Goal: Task Accomplishment & Management: Complete application form

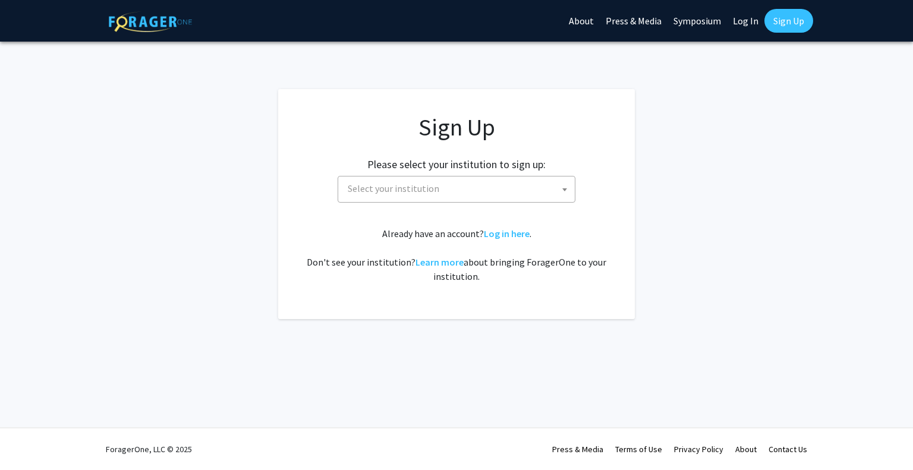
click at [447, 179] on span "Select your institution" at bounding box center [459, 188] width 232 height 24
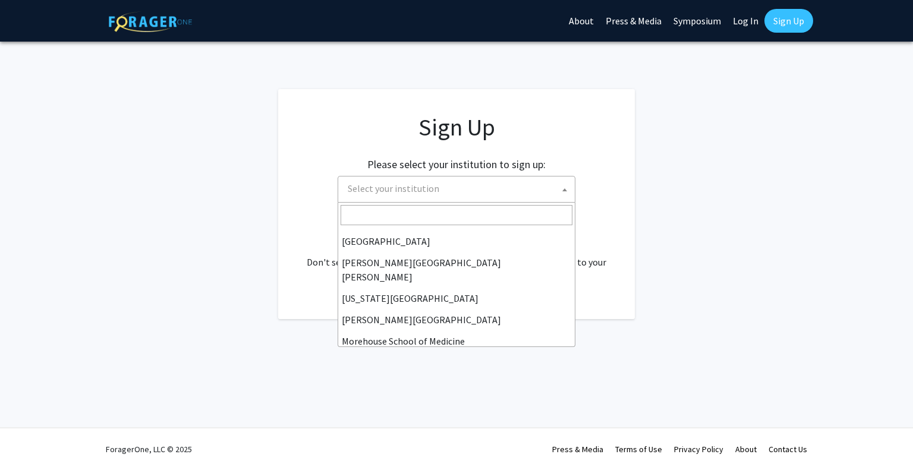
scroll to position [238, 0]
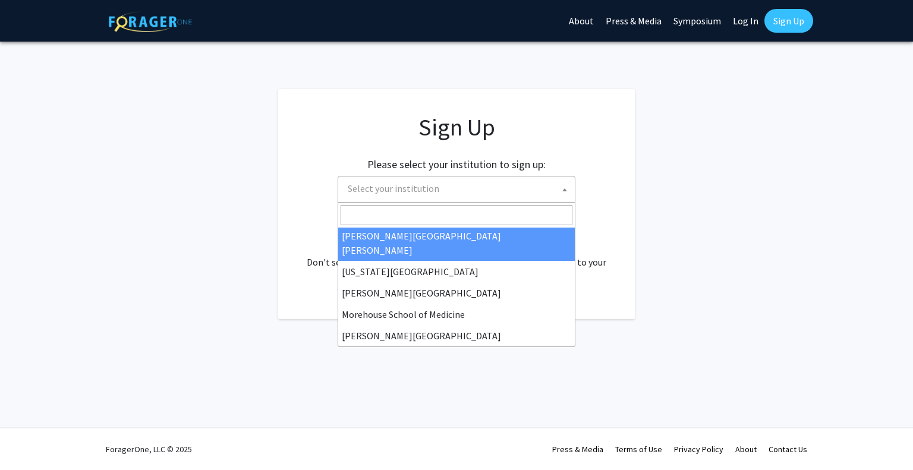
select select "1"
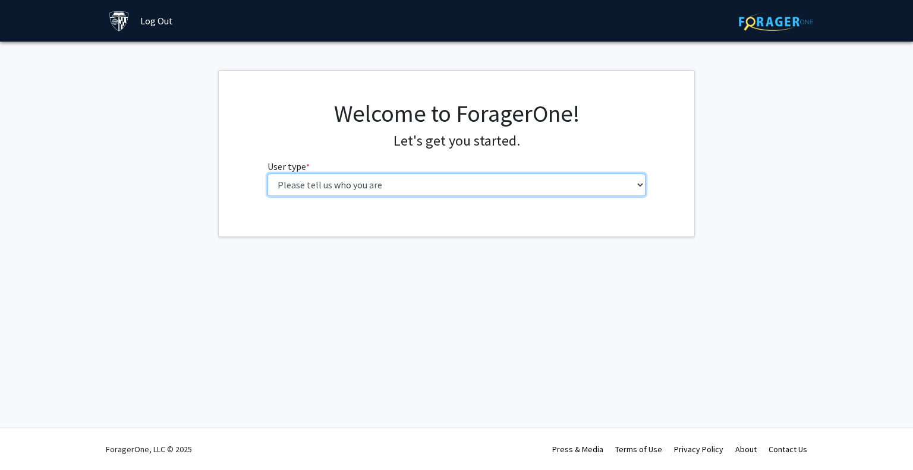
click at [417, 186] on select "Please tell us who you are Undergraduate Student Master's Student Doctoral Cand…" at bounding box center [456, 185] width 379 height 23
select select "2: masters"
click at [267, 174] on select "Please tell us who you are Undergraduate Student Master's Student Doctoral Cand…" at bounding box center [456, 185] width 379 height 23
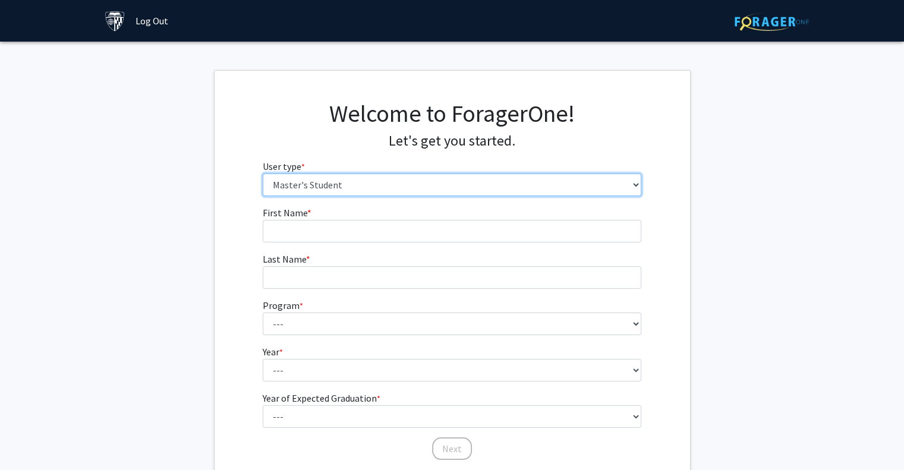
scroll to position [91, 0]
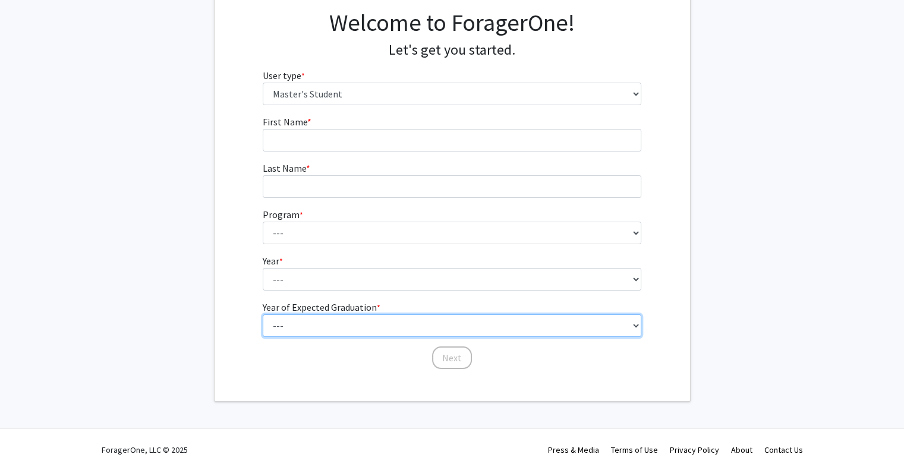
click at [405, 333] on select "--- 2025 2026 2027 2028 2029 2030 2031 2032 2033 2034" at bounding box center [452, 325] width 379 height 23
select select "4: 2028"
click at [263, 314] on select "--- 2025 2026 2027 2028 2029 2030 2031 2032 2033 2034" at bounding box center [452, 325] width 379 height 23
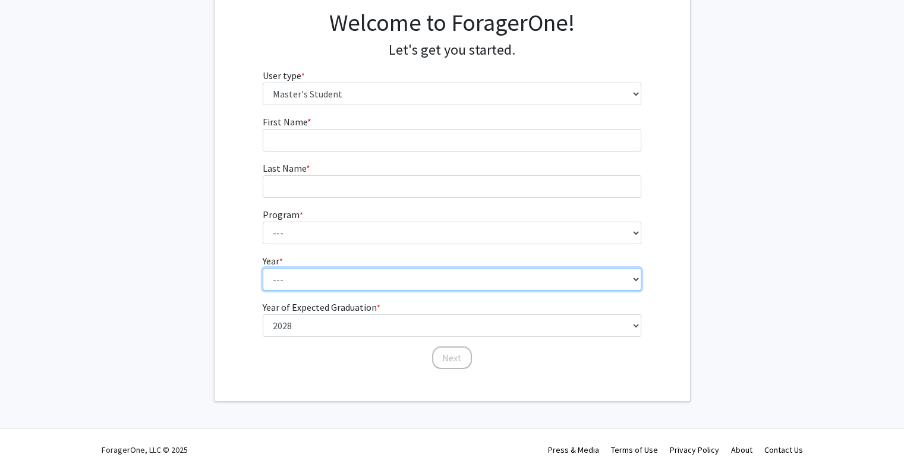
click at [348, 273] on select "--- First Year Second Year" at bounding box center [452, 279] width 379 height 23
select select "1: first_year"
click at [263, 268] on select "--- First Year Second Year" at bounding box center [452, 279] width 379 height 23
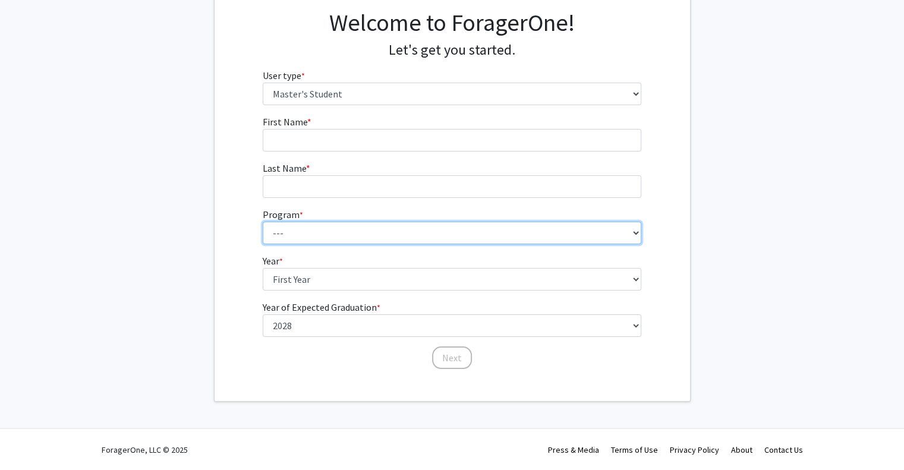
click at [337, 234] on select "--- Anatomy Education Applied and Computational Mathematics Applied Biomedical …" at bounding box center [452, 233] width 379 height 23
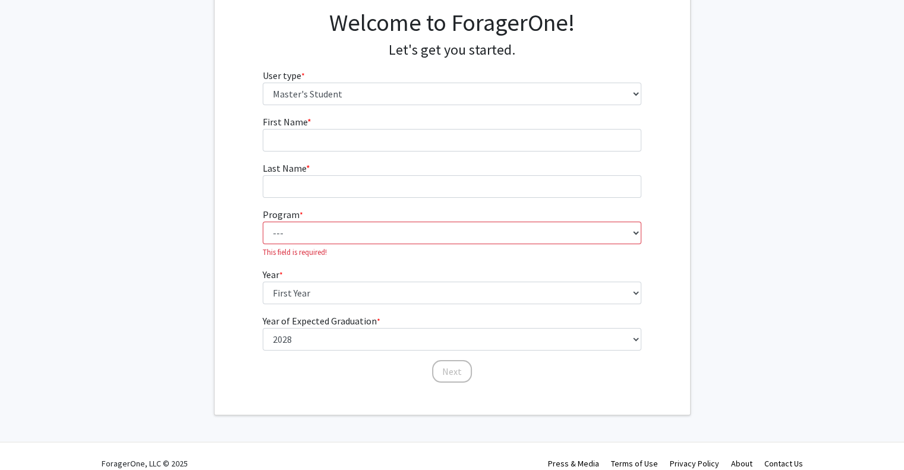
click at [667, 184] on div "First Name * required Last Name * required Program * required --- Anatomy Educa…" at bounding box center [452, 249] width 475 height 269
